Goal: Task Accomplishment & Management: Complete application form

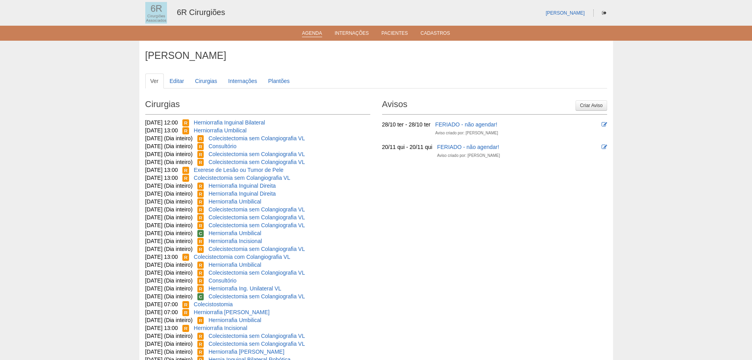
click at [316, 34] on link "Agenda" at bounding box center [312, 33] width 20 height 7
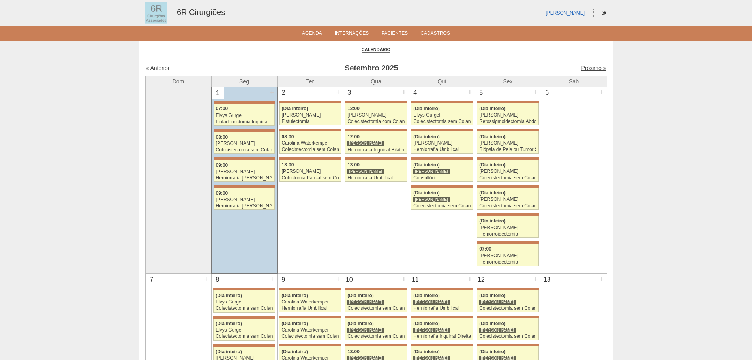
click at [588, 68] on link "Próximo »" at bounding box center [593, 68] width 25 height 6
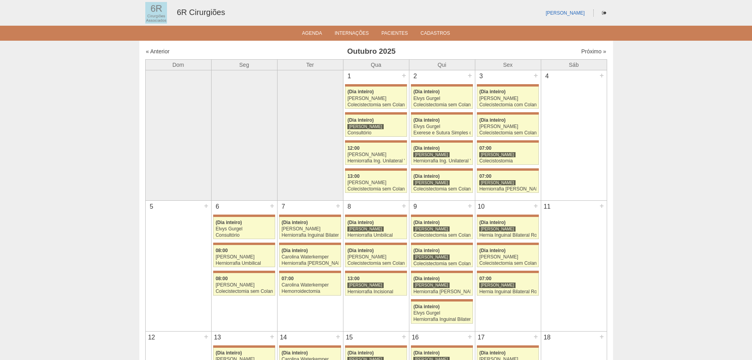
scroll to position [39, 0]
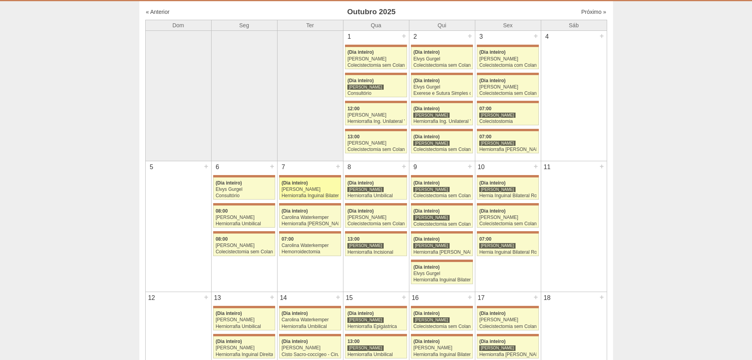
click at [308, 180] on div "(Dia inteiro)" at bounding box center [310, 182] width 57 height 5
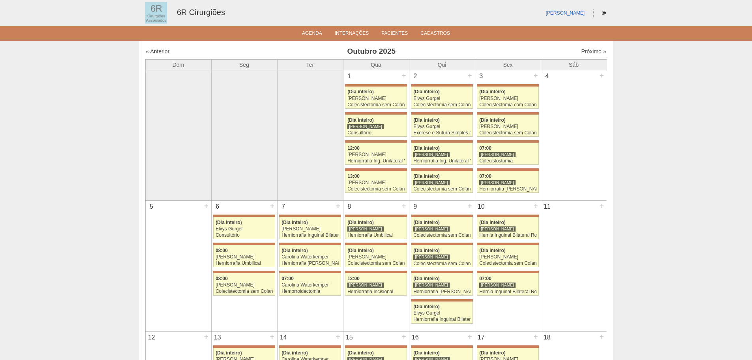
scroll to position [39, 0]
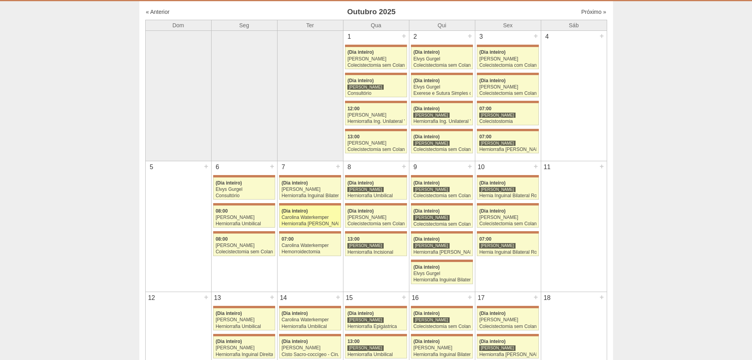
click at [303, 215] on div "Carolina Waterkemper" at bounding box center [310, 217] width 57 height 5
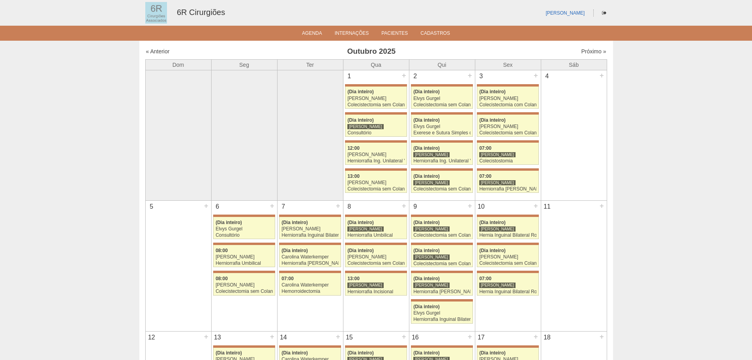
scroll to position [39, 0]
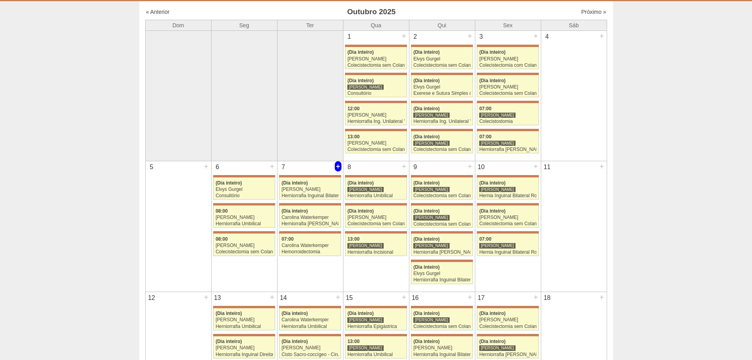
click at [341, 166] on div "+" at bounding box center [338, 166] width 7 height 10
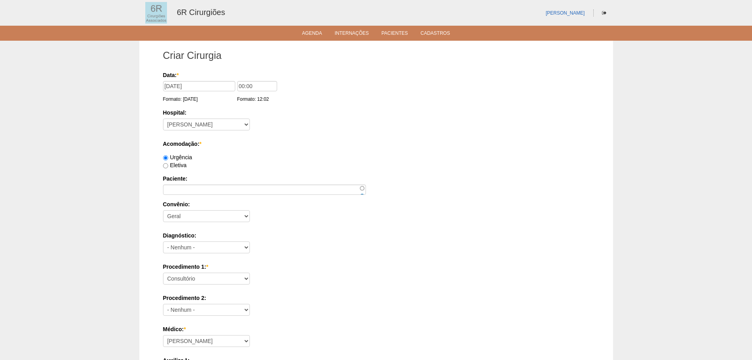
click at [180, 165] on label "Eletiva" at bounding box center [175, 165] width 24 height 6
click at [168, 165] on input "Eletiva" at bounding box center [165, 165] width 5 height 5
radio input "true"
click at [186, 194] on input "Paciente:" at bounding box center [264, 189] width 203 height 10
paste input "[PERSON_NAME]"
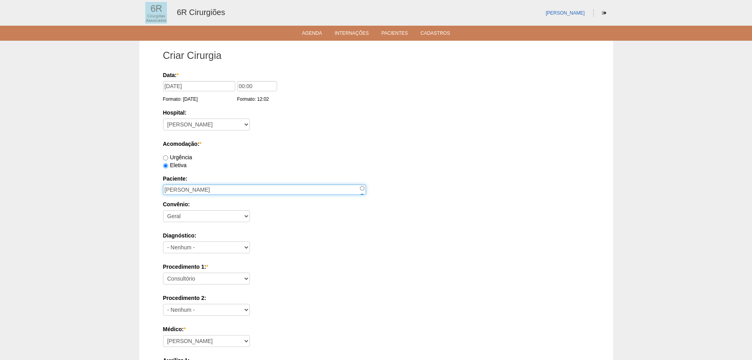
scroll to position [79, 0]
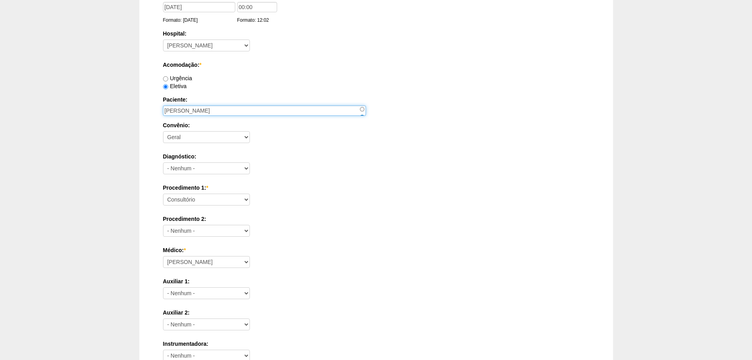
type input "[PERSON_NAME]"
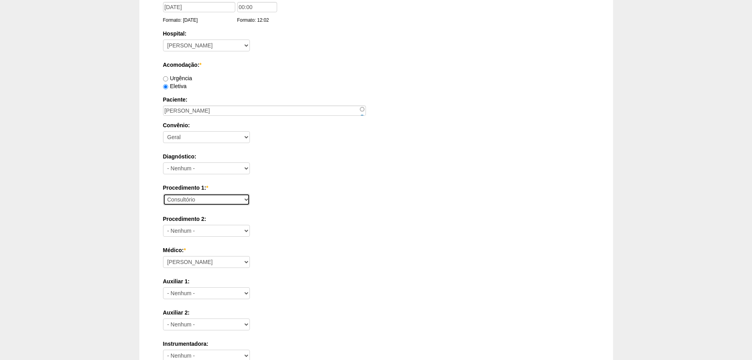
click at [201, 198] on select "Consultório Abscesso Hepático - Drenagem Abscesso perianal Amputação Abdômino P…" at bounding box center [206, 200] width 87 height 12
select select "66605"
click at [163, 194] on select "Consultório Abscesso Hepático - Drenagem Abscesso perianal Amputação Abdômino P…" at bounding box center [206, 200] width 87 height 12
click at [203, 257] on select "Aline Zanon Bariatricas Bruno Bulisani Bruno Oliveira Carolina Waterkemper Elvy…" at bounding box center [206, 262] width 87 height 12
select select "72"
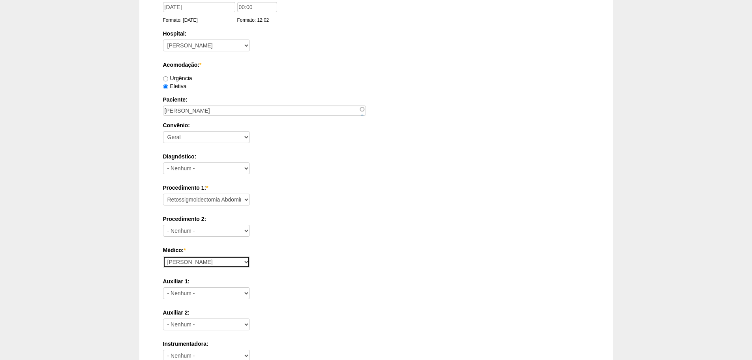
click at [163, 256] on select "Aline Zanon Bariatricas Bruno Bulisani Bruno Oliveira Carolina Waterkemper Elvy…" at bounding box center [206, 262] width 87 height 12
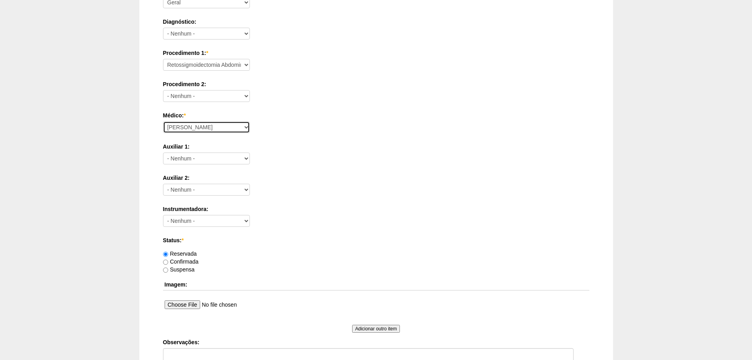
scroll to position [316, 0]
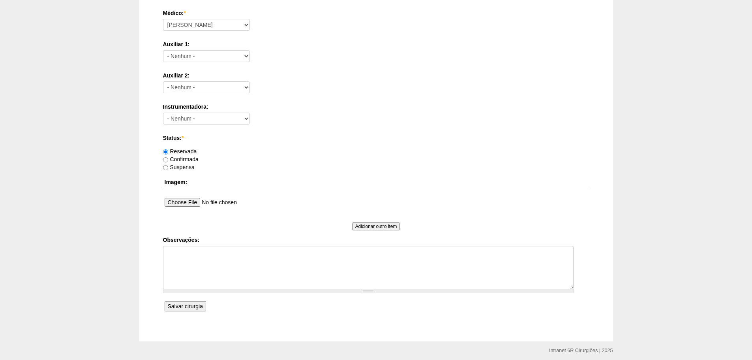
click at [189, 155] on div "Confirmada" at bounding box center [376, 159] width 426 height 8
click at [189, 158] on label "Confirmada" at bounding box center [181, 159] width 36 height 6
click at [168, 158] on input "Confirmada" at bounding box center [165, 159] width 5 height 5
radio input "true"
click at [233, 260] on textarea "Observações:" at bounding box center [368, 267] width 411 height 43
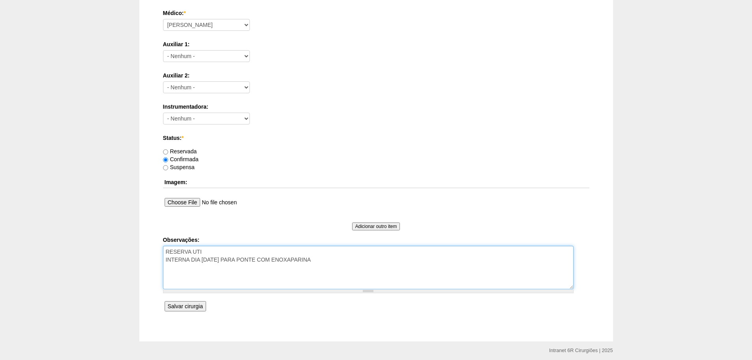
type textarea "RESERVA UTI INTERNA DIA 04/10/25 PARA PONTE COM ENOXAPARINA"
click at [190, 304] on input "Salvar cirurgia" at bounding box center [185, 306] width 41 height 10
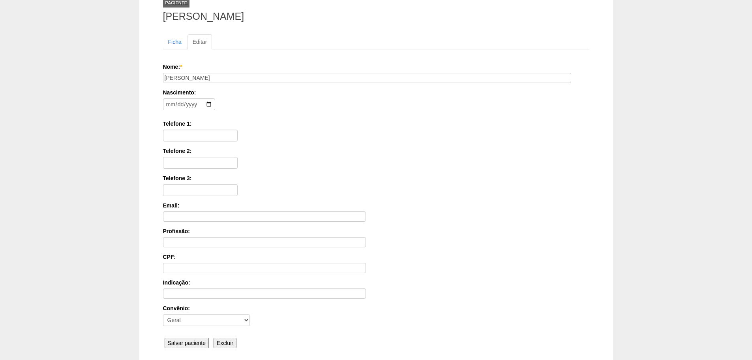
scroll to position [122, 0]
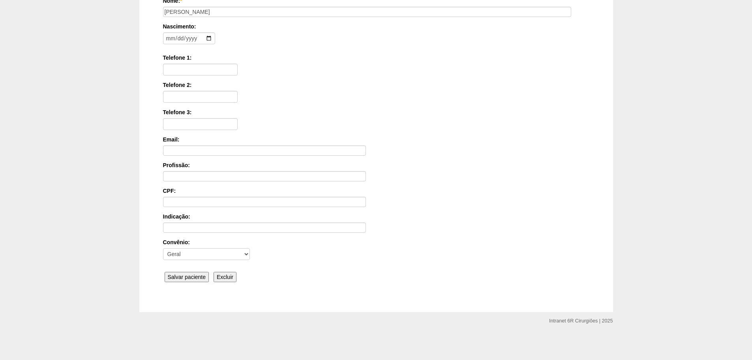
click at [190, 277] on input "Salvar paciente" at bounding box center [187, 277] width 45 height 10
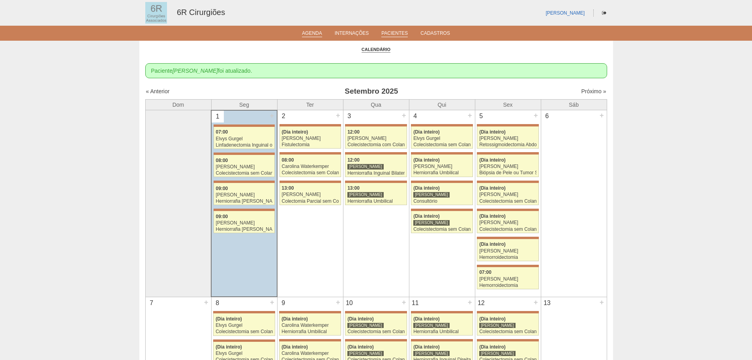
scroll to position [39, 0]
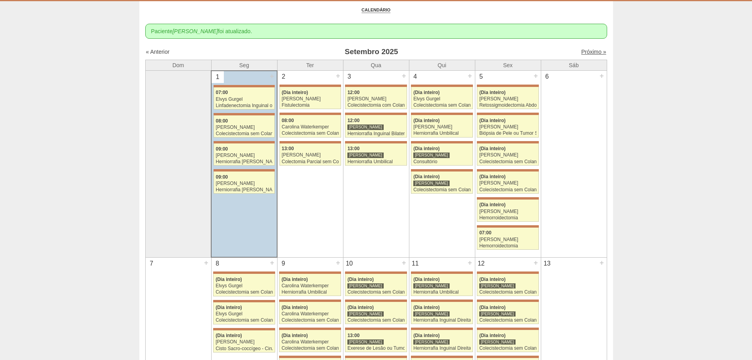
click at [583, 53] on link "Próximo »" at bounding box center [593, 52] width 25 height 6
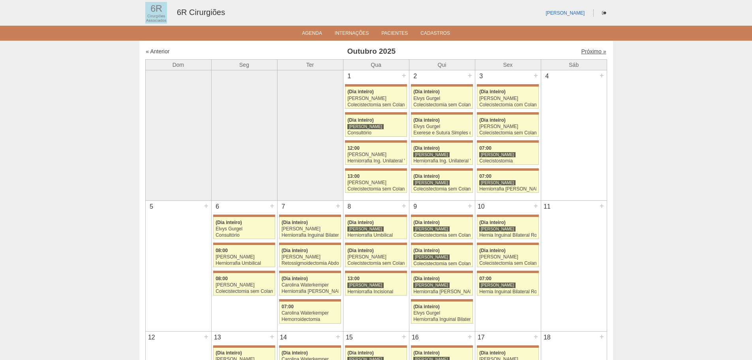
drag, startPoint x: 0, startPoint y: 0, endPoint x: 584, endPoint y: 53, distance: 586.0
click at [584, 53] on link "Próximo »" at bounding box center [593, 51] width 25 height 6
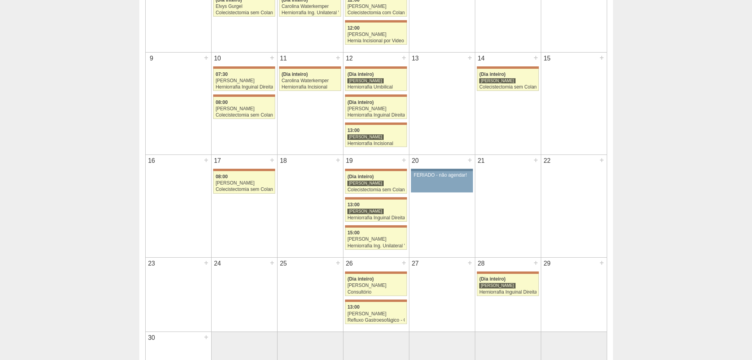
scroll to position [158, 0]
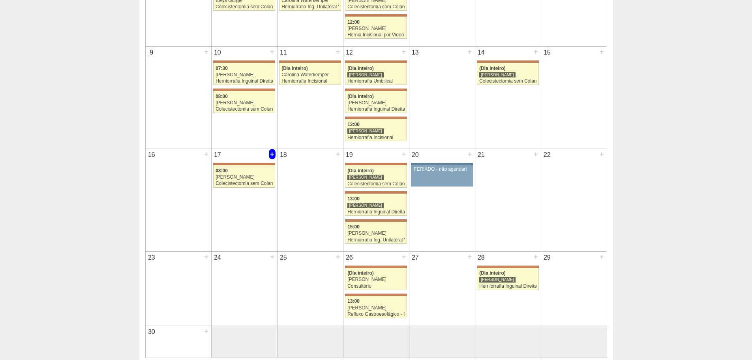
click at [273, 157] on div "+" at bounding box center [272, 154] width 7 height 10
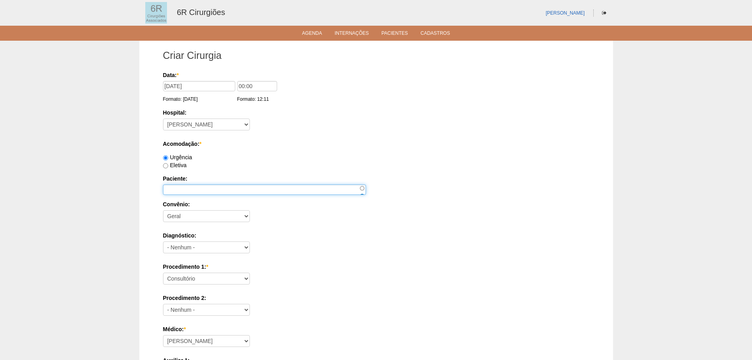
click at [209, 187] on input "Paciente:" at bounding box center [264, 189] width 203 height 10
paste input "[PERSON_NAME]"
type input "JOSE FRAIDE"
click at [173, 162] on label "Eletiva" at bounding box center [175, 165] width 24 height 6
click at [168, 163] on input "Eletiva" at bounding box center [165, 165] width 5 height 5
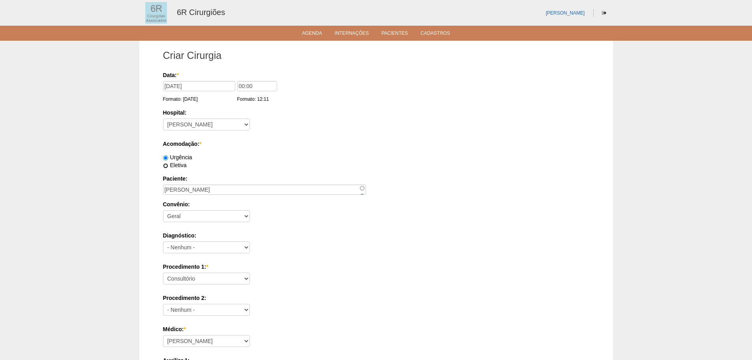
radio input "true"
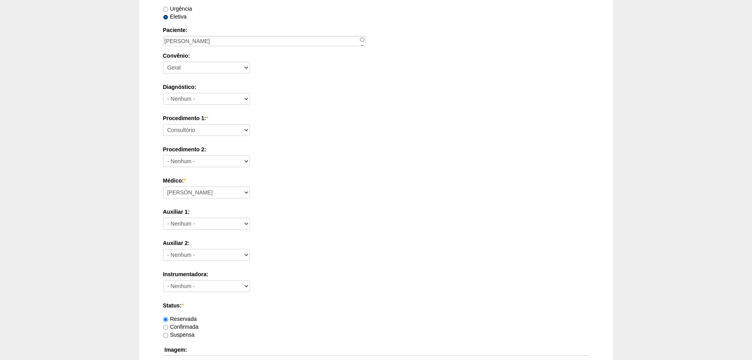
scroll to position [158, 0]
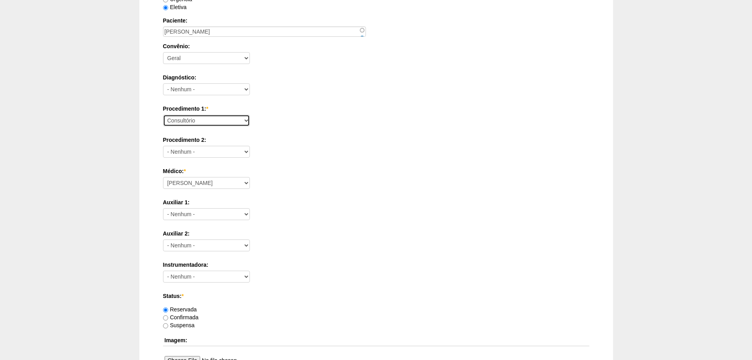
click at [227, 121] on select "Consultório Abscesso Hepático - Drenagem Abscesso perianal Amputação Abdômino P…" at bounding box center [206, 121] width 87 height 12
select select "66651"
click at [163, 115] on select "Consultório Abscesso Hepático - Drenagem Abscesso perianal Amputação Abdômino P…" at bounding box center [206, 121] width 87 height 12
click at [214, 184] on select "Aline Zanon Bariatricas Bruno Bulisani Bruno Oliveira Carolina Waterkemper Elvy…" at bounding box center [206, 183] width 87 height 12
select select "72"
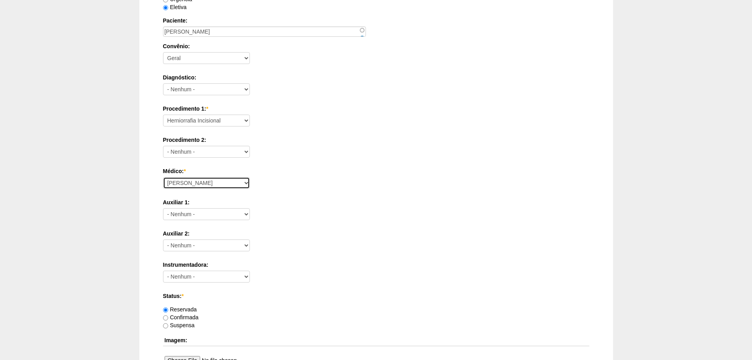
click at [163, 177] on select "Aline Zanon Bariatricas Bruno Bulisani Bruno Oliveira Carolina Waterkemper Elvy…" at bounding box center [206, 183] width 87 height 12
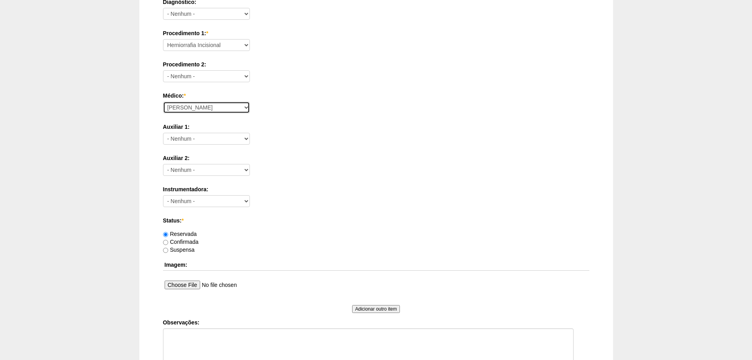
scroll to position [237, 0]
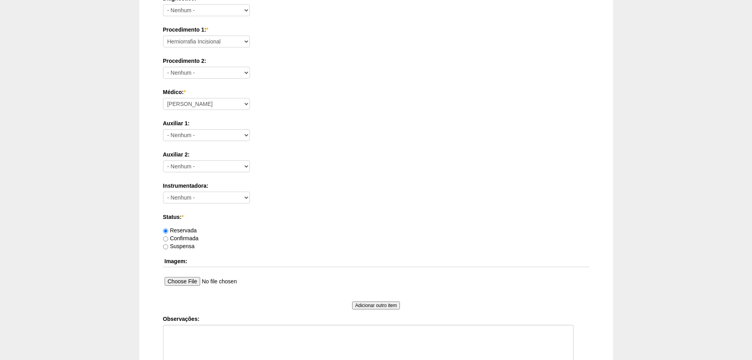
click at [184, 244] on label "Suspensa" at bounding box center [179, 246] width 32 height 6
click at [168, 244] on input "Suspensa" at bounding box center [165, 246] width 5 height 5
radio input "true"
click at [189, 240] on label "Confirmada" at bounding box center [181, 238] width 36 height 6
click at [168, 240] on input "Confirmada" at bounding box center [165, 238] width 5 height 5
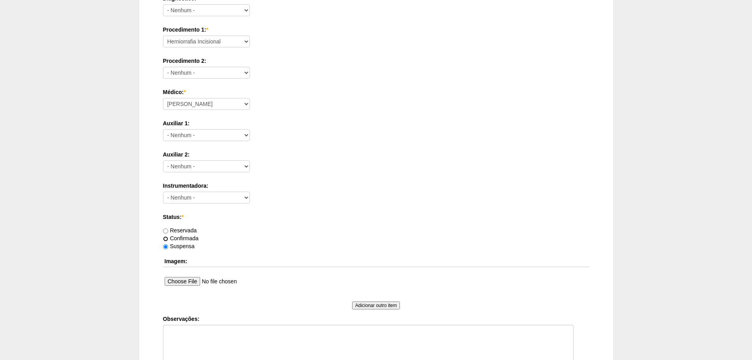
radio input "true"
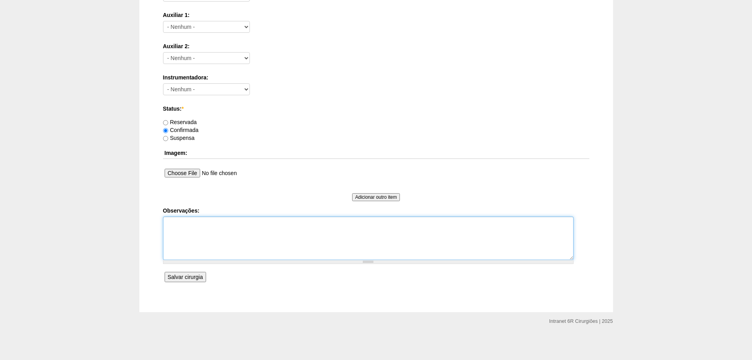
click at [238, 256] on textarea "Observações:" at bounding box center [368, 237] width 411 height 43
click at [182, 222] on textarea "HENRIA INCISIONAL MEDIANA PÓS RETOSSIGMOIDECTOMIA EM 2024 POR DIVERTICULITE AGU…" at bounding box center [368, 237] width 411 height 43
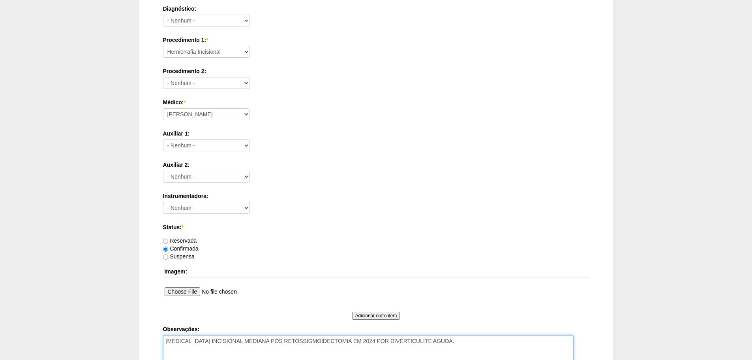
type textarea "HERNIA INCISIONAL MEDIANA PÓS RETOSSIGMOIDECTOMIA EM 2024 POR DIVERTICULITE AGU…"
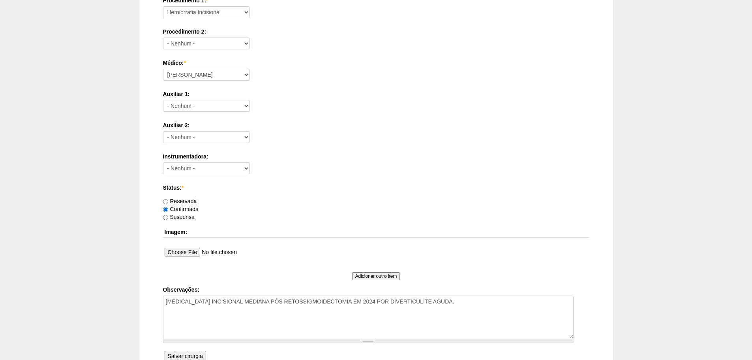
click at [280, 145] on div "Auxiliar 2: - Nenhum - Aline Zanon Bariatricas Bruno Bulisani Bruno Oliveira Ca…" at bounding box center [376, 134] width 426 height 26
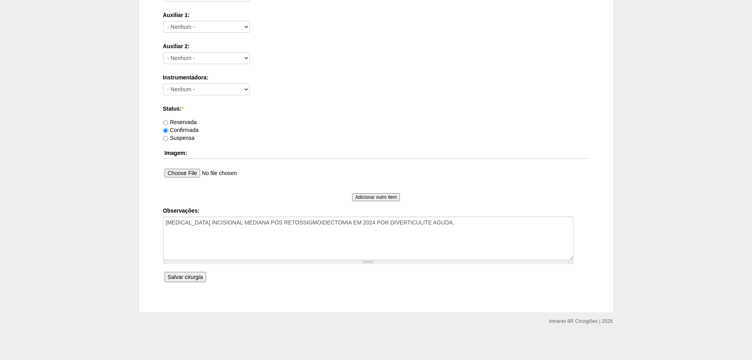
click at [193, 278] on input "Salvar cirurgia" at bounding box center [185, 277] width 41 height 10
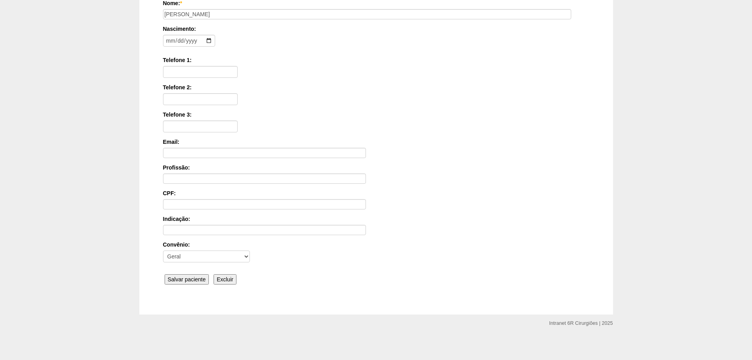
scroll to position [122, 0]
click at [200, 277] on input "Salvar paciente" at bounding box center [187, 277] width 45 height 10
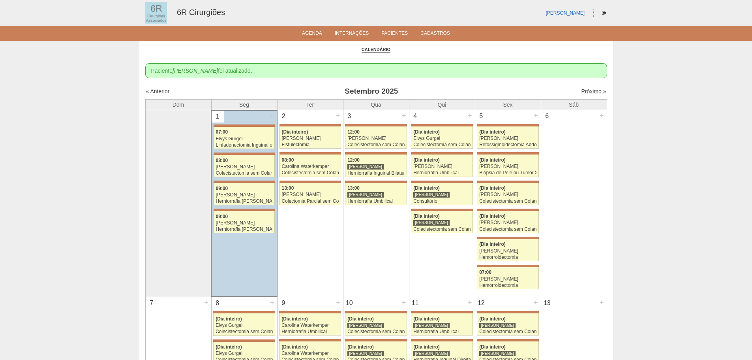
click at [588, 94] on link "Próximo »" at bounding box center [593, 91] width 25 height 6
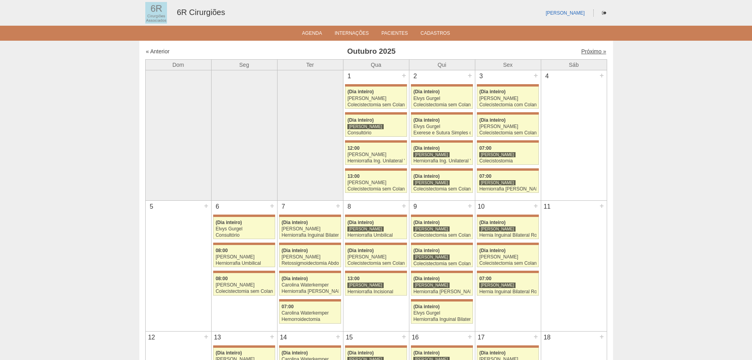
click at [590, 53] on link "Próximo »" at bounding box center [593, 51] width 25 height 6
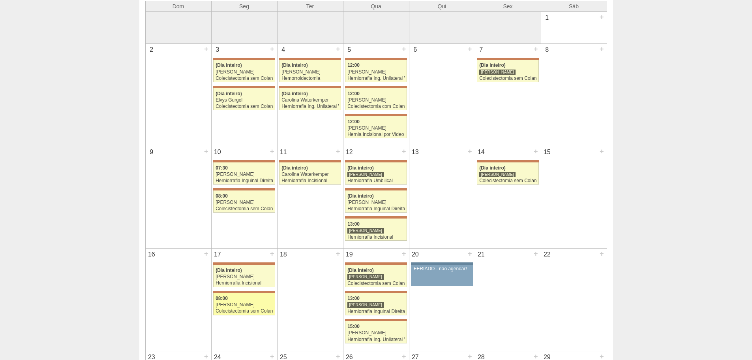
scroll to position [158, 0]
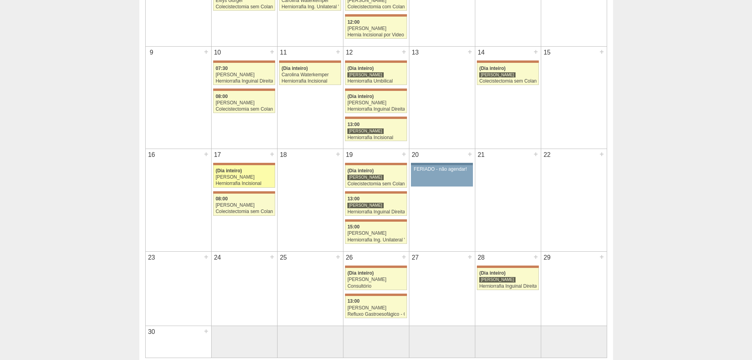
click at [250, 177] on div "[PERSON_NAME]" at bounding box center [244, 177] width 57 height 5
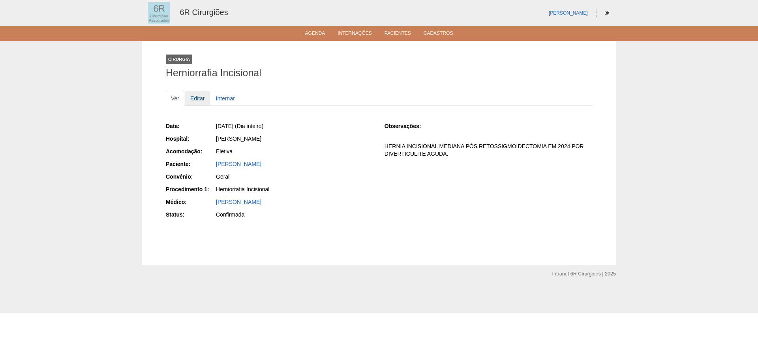
click at [203, 100] on link "Editar" at bounding box center [197, 98] width 25 height 15
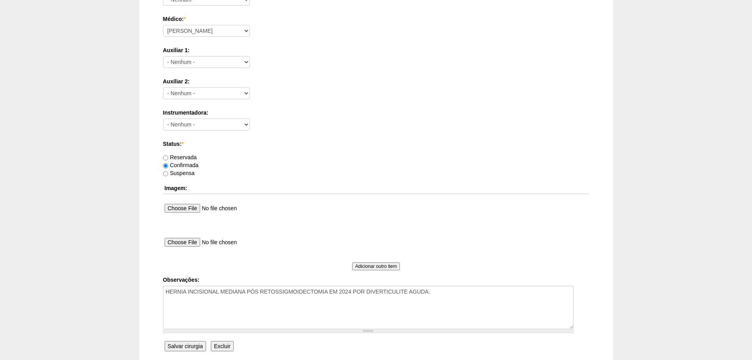
scroll to position [427, 0]
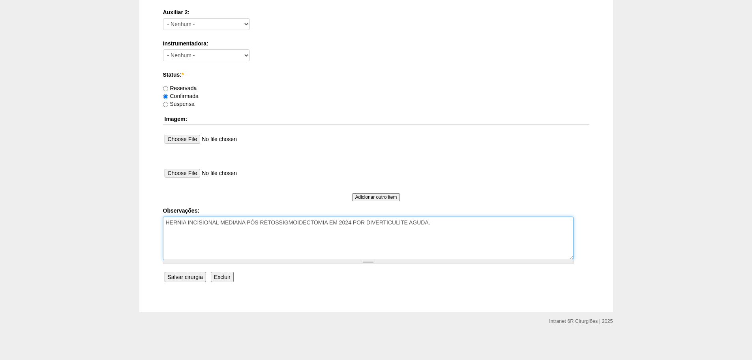
click at [462, 222] on textarea "HERNIA INCISIONAL MEDIANA PÓS RETOSSIGMOIDECTOMIA EM 2024 POR DIVERTICULITE AGU…" at bounding box center [368, 237] width 411 height 43
type textarea "HERNIA INCISIONAL MEDIANA PÓS RETOSSIGMOIDECTOMIA EM 2024 POR DIVERTICULITE AGU…"
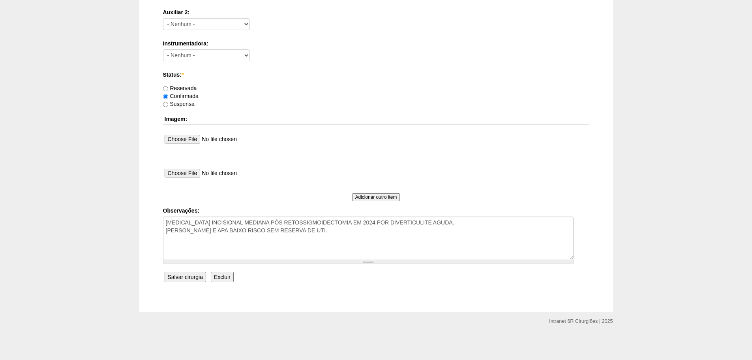
click at [172, 277] on input "Salvar cirurgia" at bounding box center [185, 277] width 41 height 10
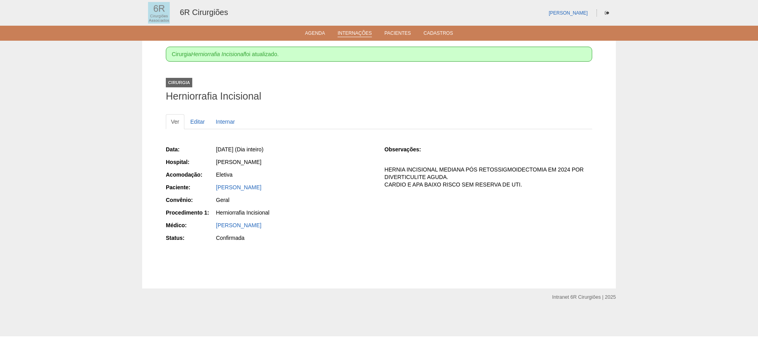
click at [345, 35] on link "Internações" at bounding box center [355, 33] width 34 height 7
click at [319, 34] on link "Agenda" at bounding box center [315, 33] width 20 height 7
